Goal: Check status

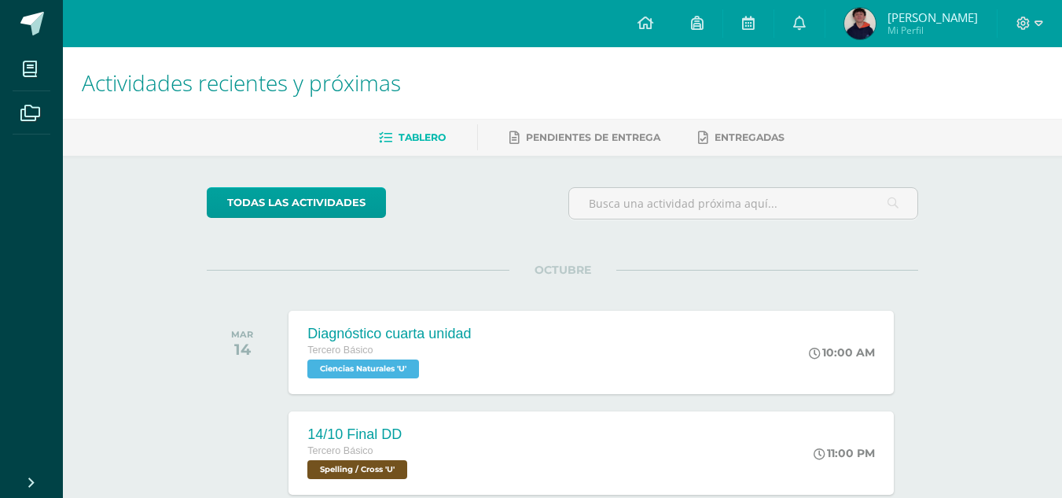
scroll to position [86, 0]
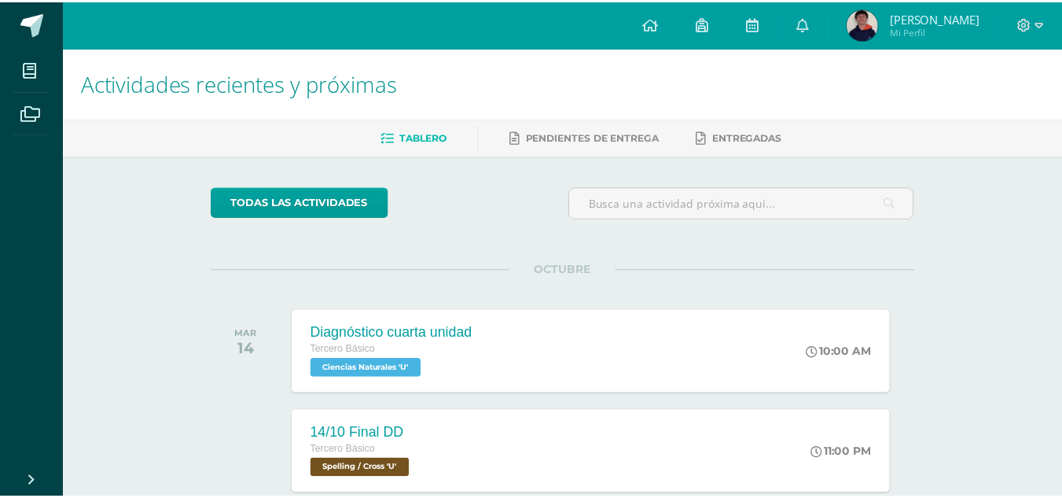
scroll to position [86, 0]
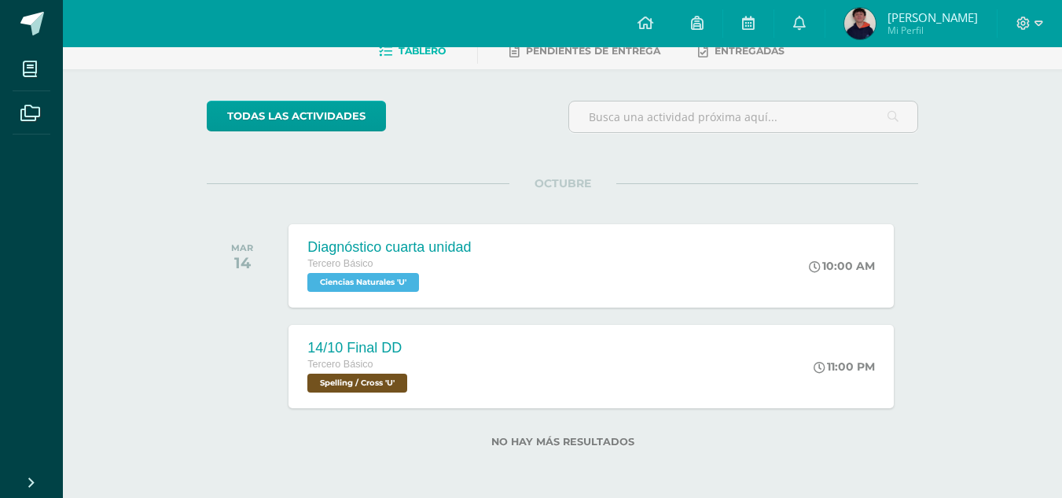
click at [876, 23] on img at bounding box center [859, 23] width 31 height 31
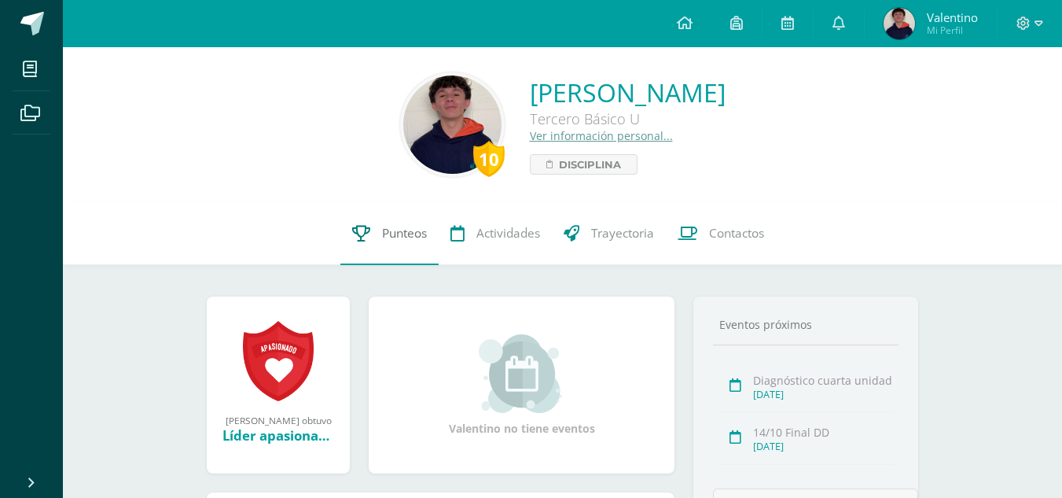
click at [409, 227] on span "Punteos" at bounding box center [404, 233] width 45 height 17
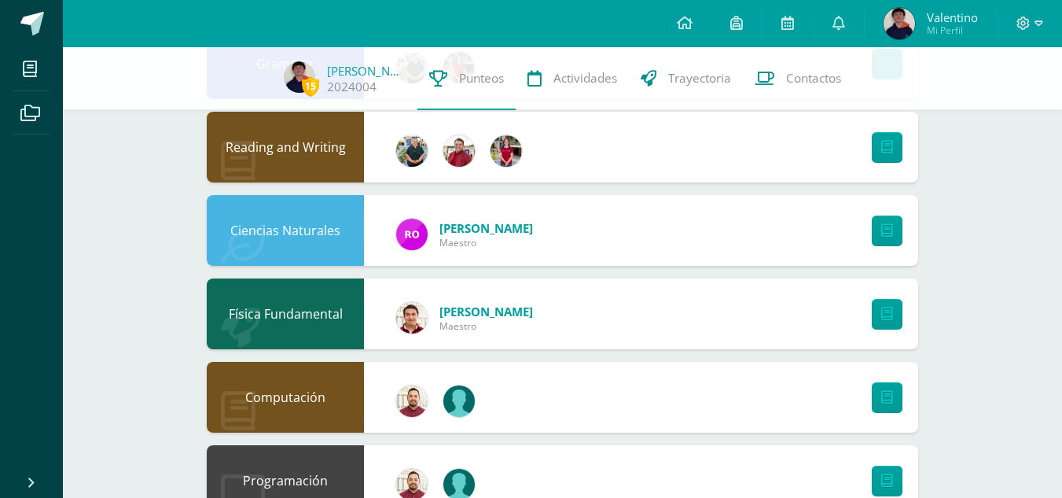
scroll to position [1052, 0]
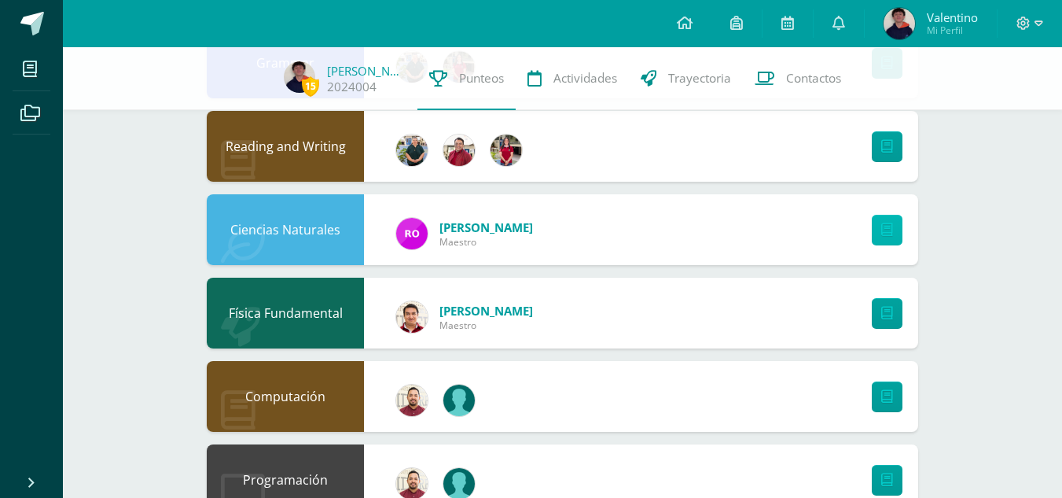
click at [881, 232] on icon at bounding box center [887, 229] width 12 height 13
